Goal: Check status: Check status

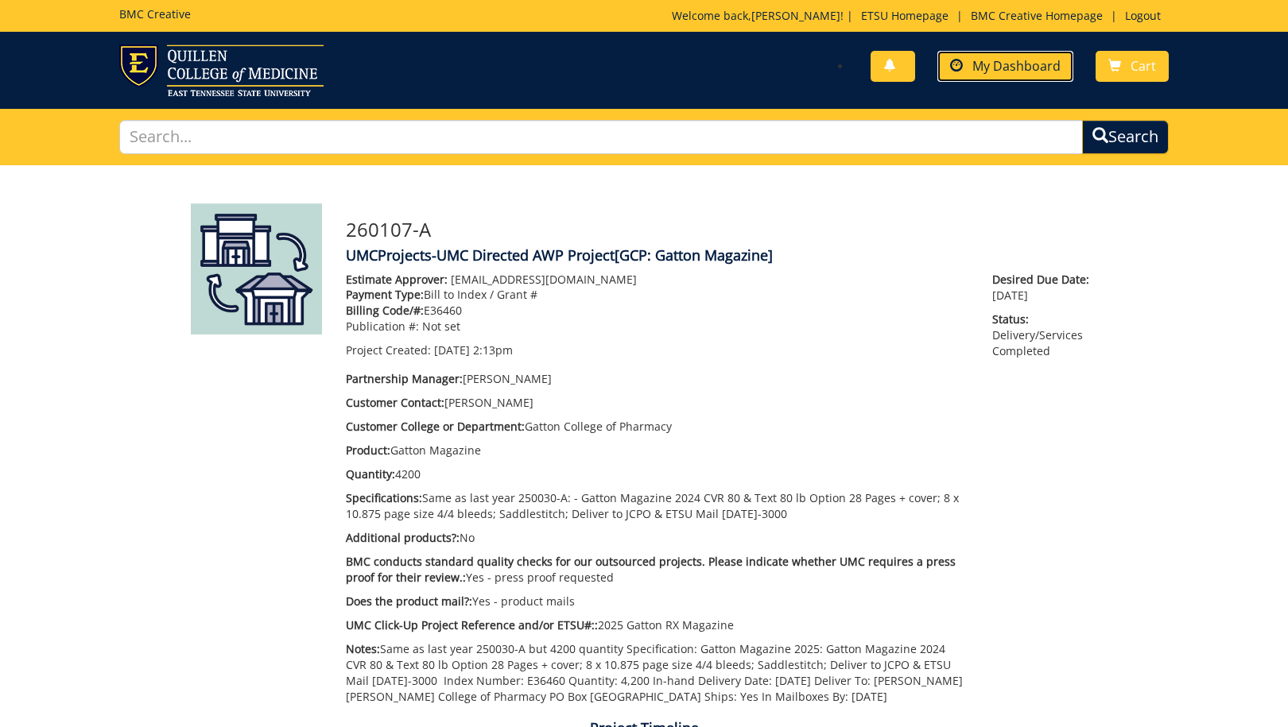
click at [970, 61] on link "My Dashboard" at bounding box center [1005, 66] width 136 height 31
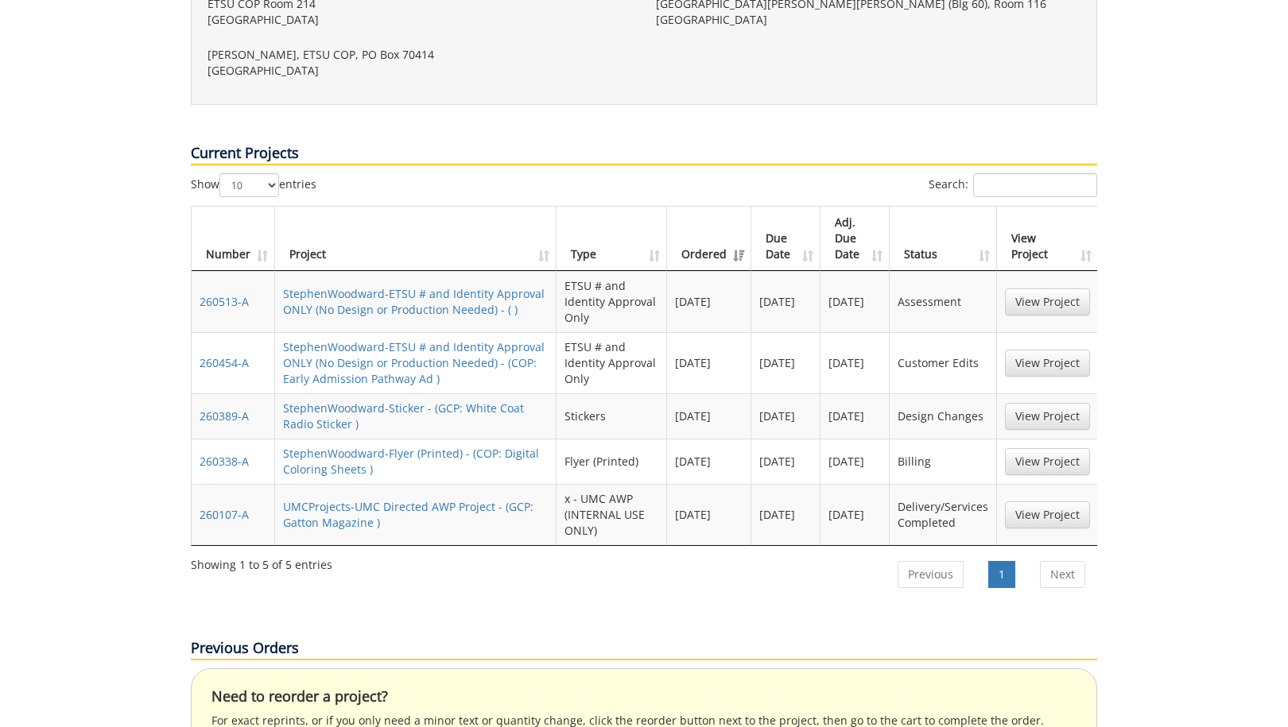
scroll to position [752, 0]
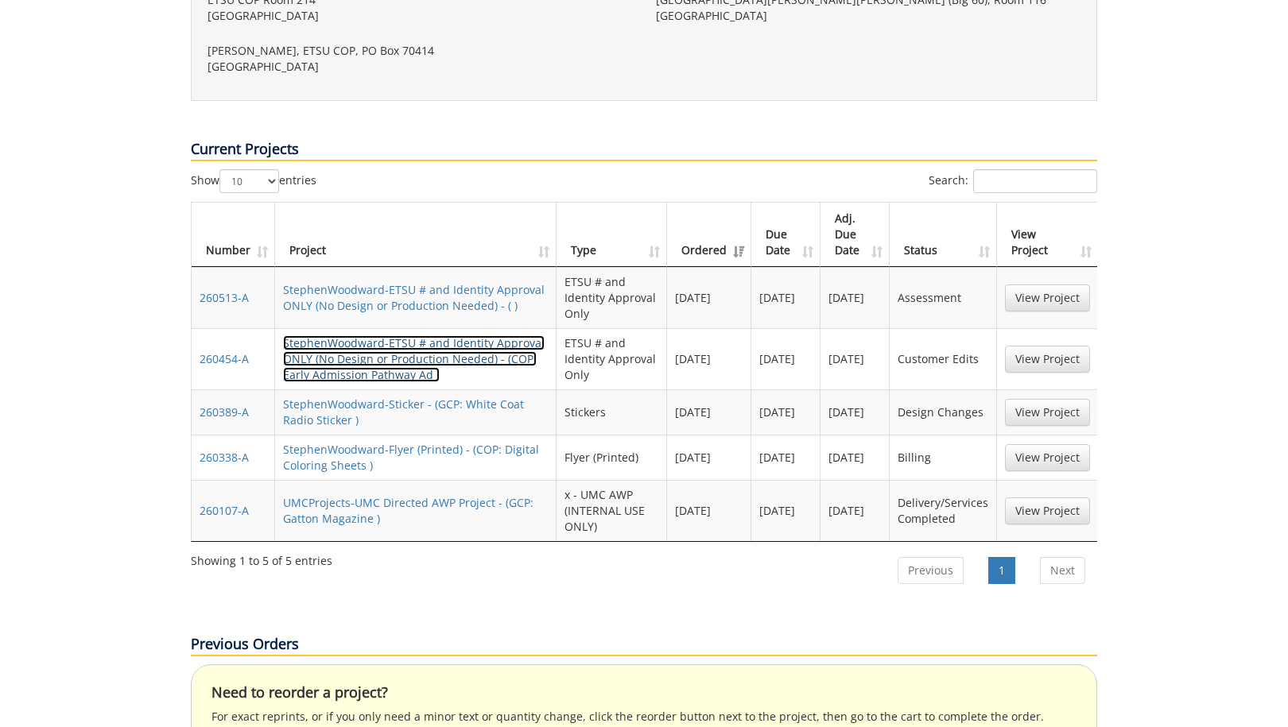
click at [481, 335] on link "StephenWoodward-ETSU # and Identity Approval ONLY (No Design or Production Need…" at bounding box center [413, 358] width 261 height 47
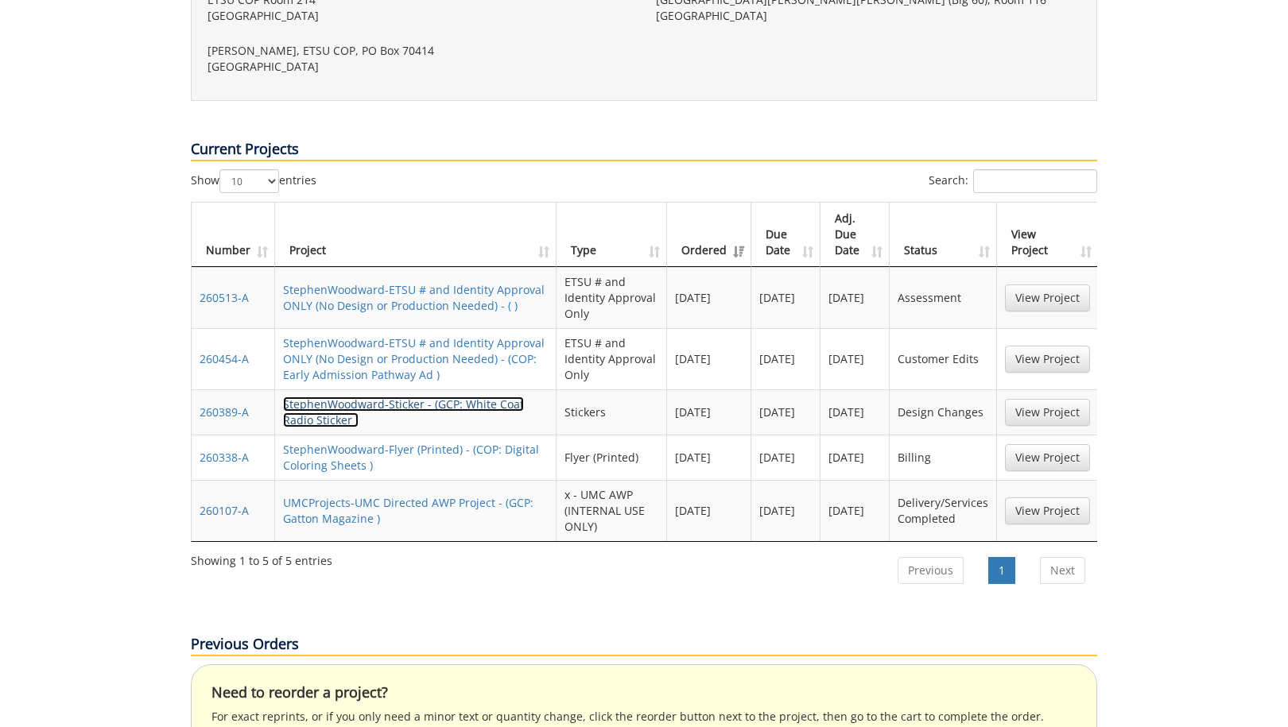
click at [307, 397] on link "StephenWoodward-Sticker - (GCP: White Coat Radio Sticker )" at bounding box center [403, 412] width 241 height 31
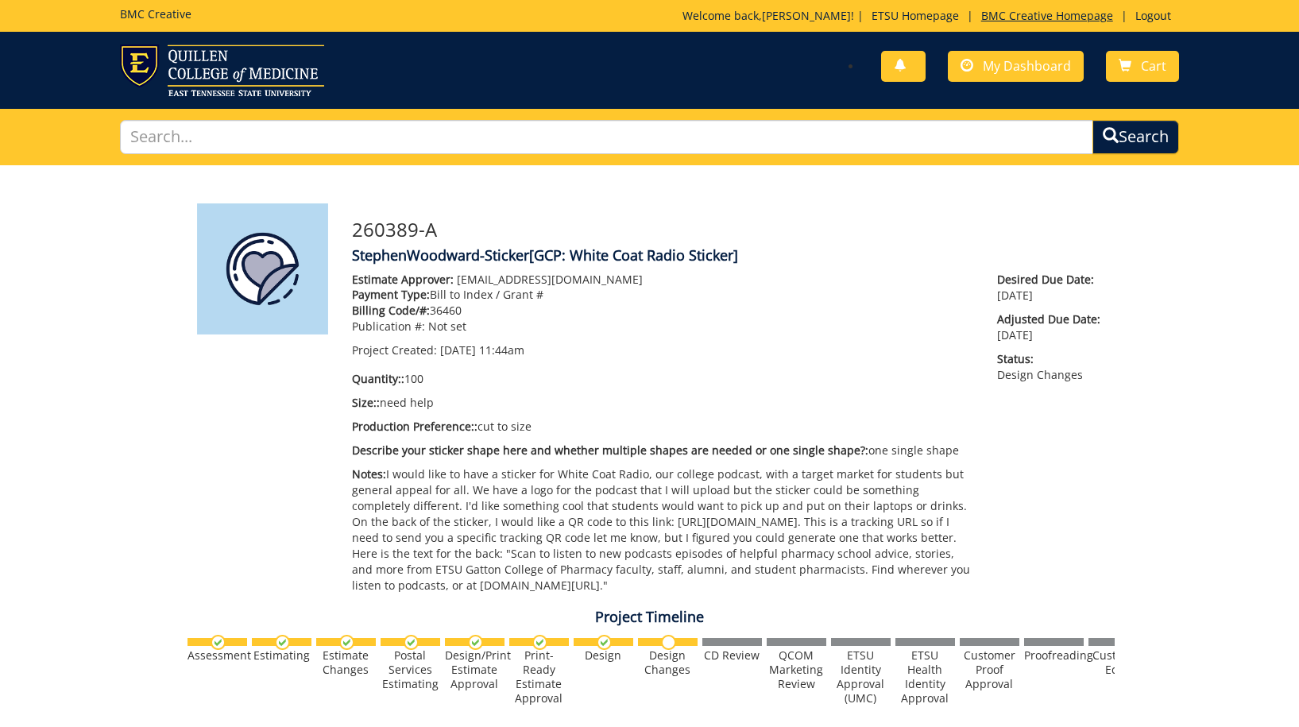
scroll to position [671, 0]
